Goal: Task Accomplishment & Management: Use online tool/utility

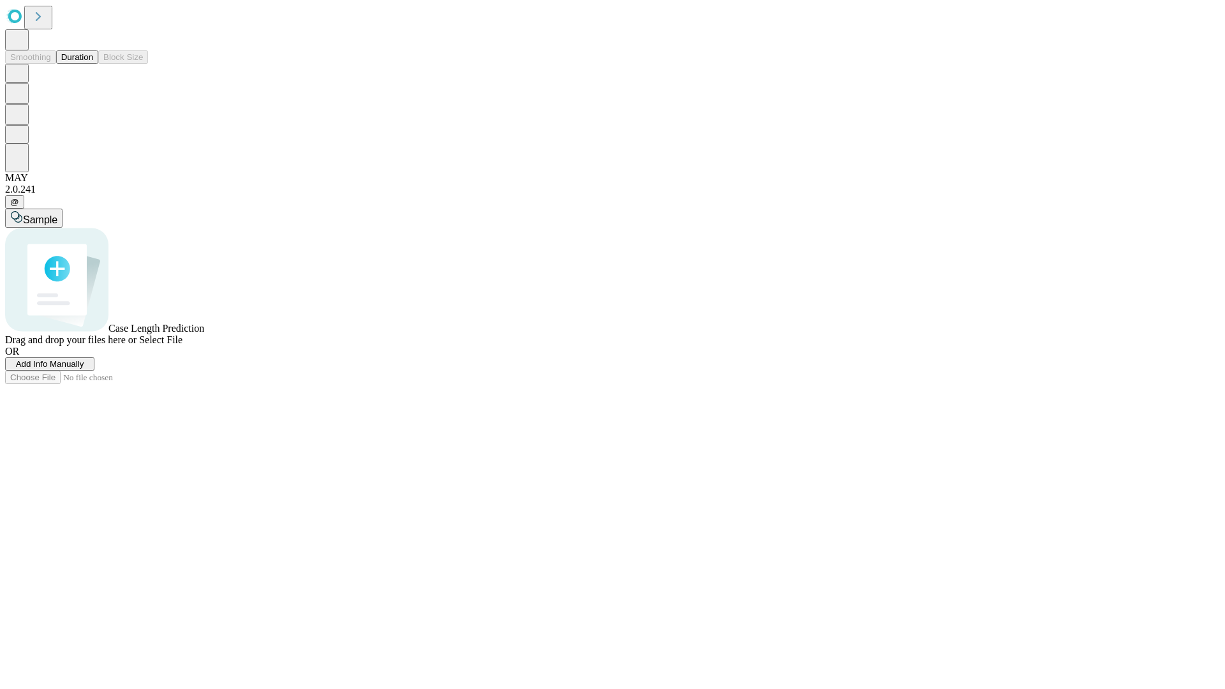
click at [93, 64] on button "Duration" at bounding box center [77, 56] width 42 height 13
click at [84, 369] on span "Add Info Manually" at bounding box center [50, 364] width 68 height 10
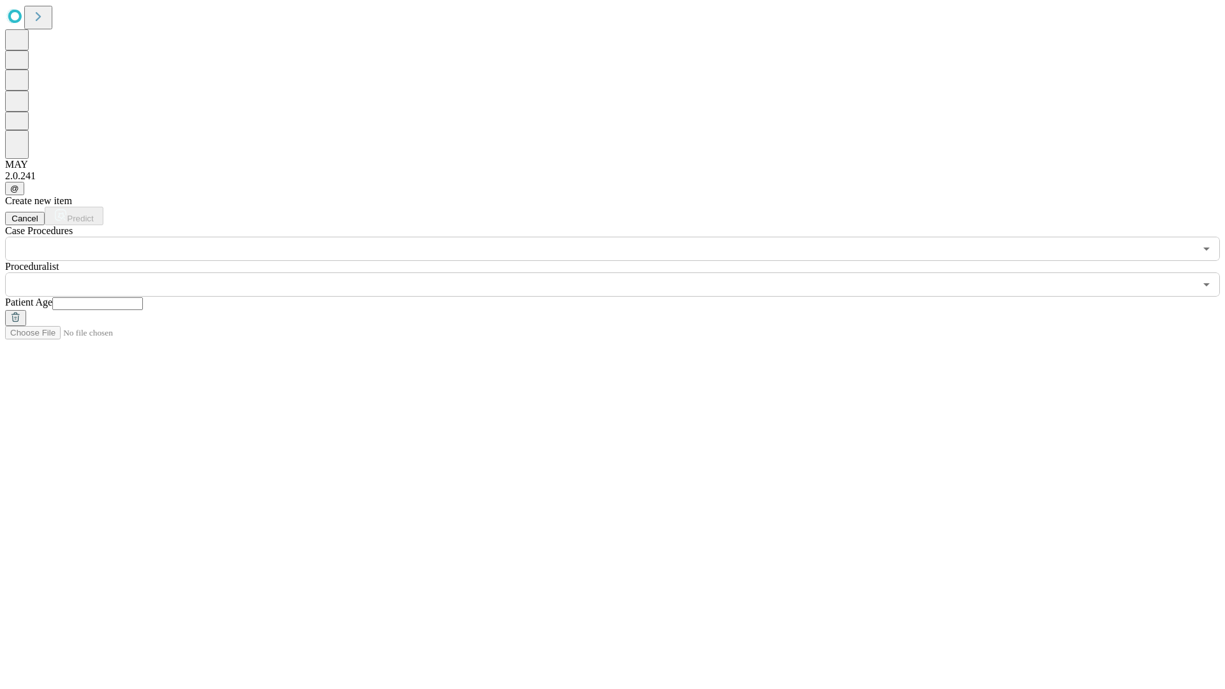
click at [143, 297] on input "text" at bounding box center [97, 303] width 91 height 13
type input "**"
click at [622, 272] on input "text" at bounding box center [600, 284] width 1190 height 24
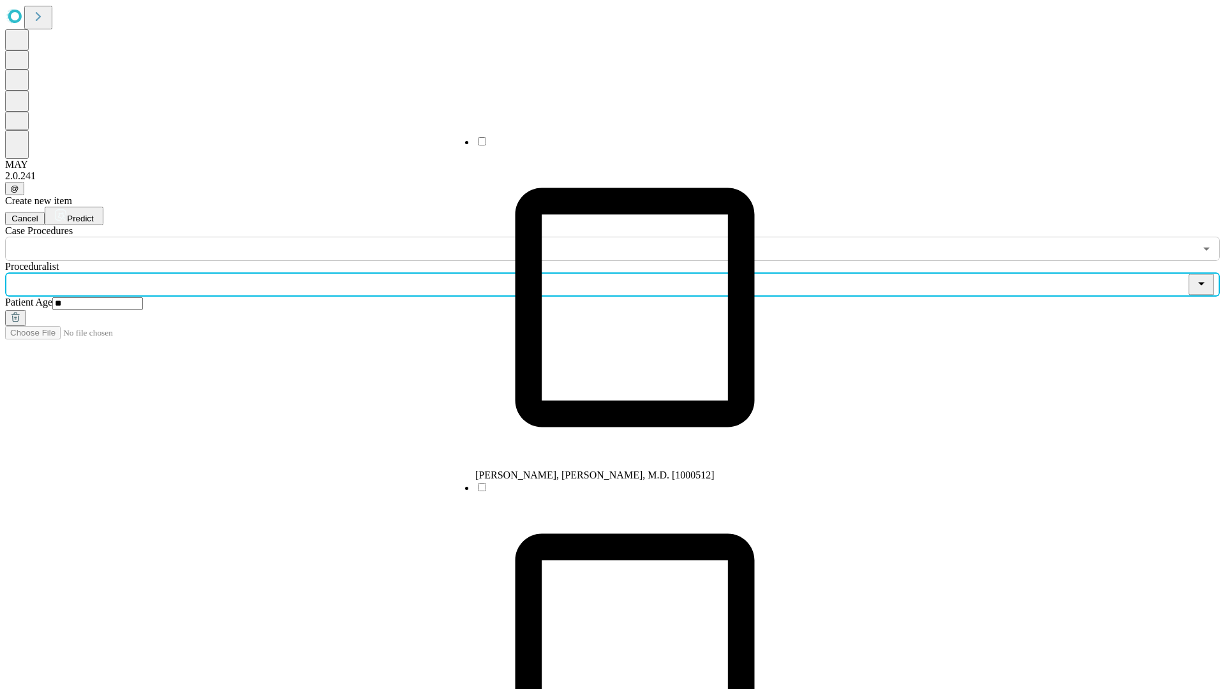
click at [622, 146] on li "[PERSON_NAME], [PERSON_NAME], M.D. [1000512]" at bounding box center [634, 308] width 319 height 346
